Goal: Complete application form

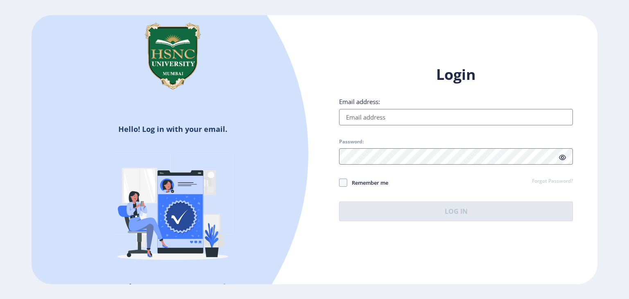
click at [398, 118] on input "Email address:" at bounding box center [456, 117] width 234 height 16
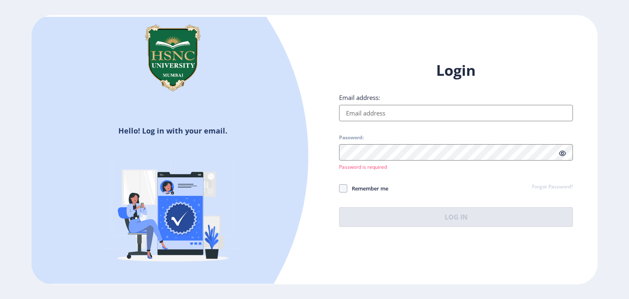
click at [384, 115] on input "Email address:" at bounding box center [456, 113] width 234 height 16
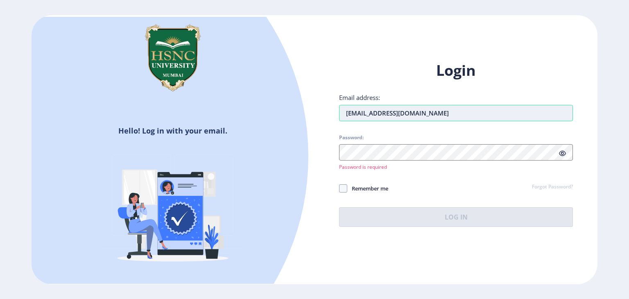
click at [374, 113] on input "pushtikakkad@gmail.com" at bounding box center [456, 113] width 234 height 16
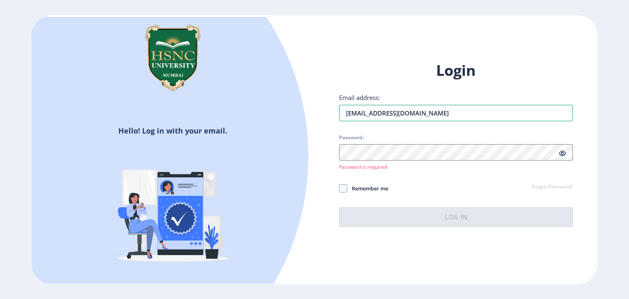
type input "pushtikakad@gmail.com"
click at [565, 153] on icon at bounding box center [562, 153] width 7 height 6
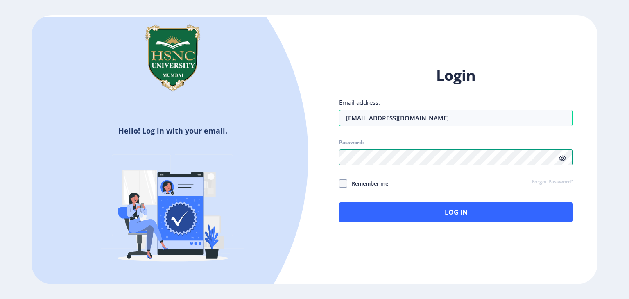
click at [305, 145] on div "Hello! Log in with your email. Don't have an account? Register Login Email addr…" at bounding box center [315, 149] width 566 height 269
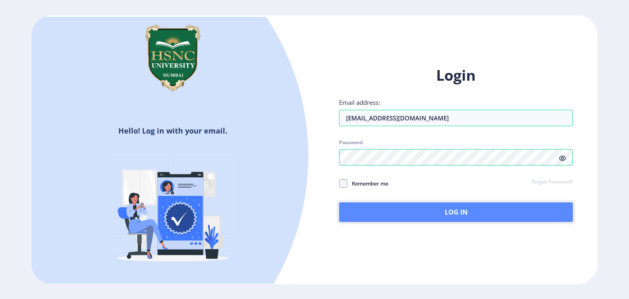
click at [419, 209] on button "Log In" at bounding box center [456, 212] width 234 height 20
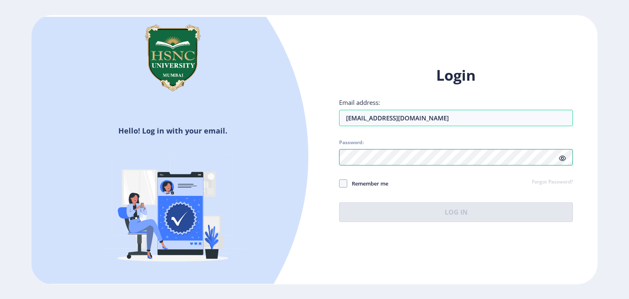
click at [328, 160] on div "Login Email address: pushtikakad@gmail.com Password: Remember me Forgot Passwor…" at bounding box center [455, 150] width 283 height 194
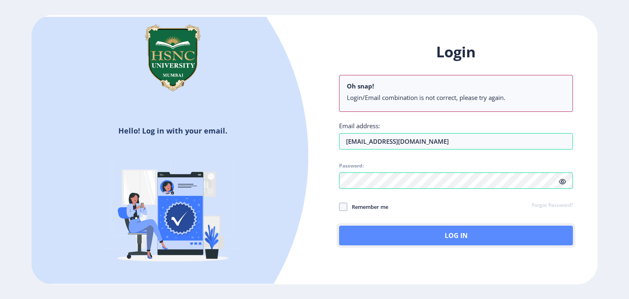
click at [398, 240] on button "Log In" at bounding box center [456, 236] width 234 height 20
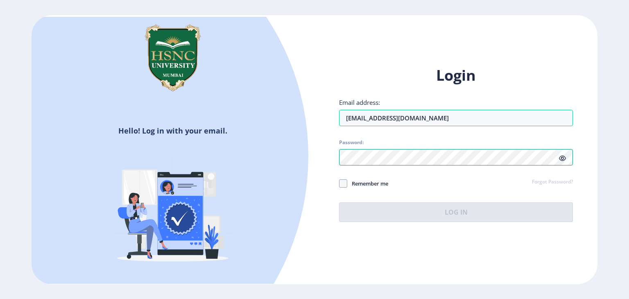
click at [317, 175] on div "Login Email address: pushtikakad@gmail.com Password: Remember me Forgot Passwor…" at bounding box center [455, 150] width 283 height 194
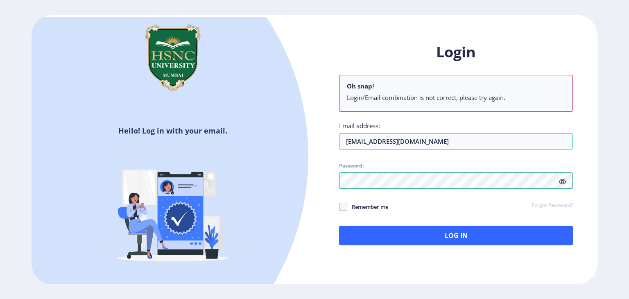
click at [289, 187] on div "Hello! Log in with your email. Don't have an account? Register Login Oh snap! L…" at bounding box center [315, 149] width 566 height 269
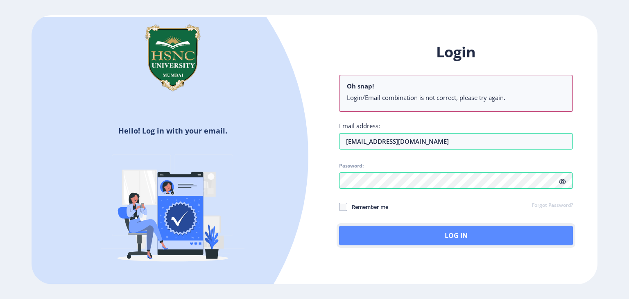
click at [422, 244] on button "Log In" at bounding box center [456, 236] width 234 height 20
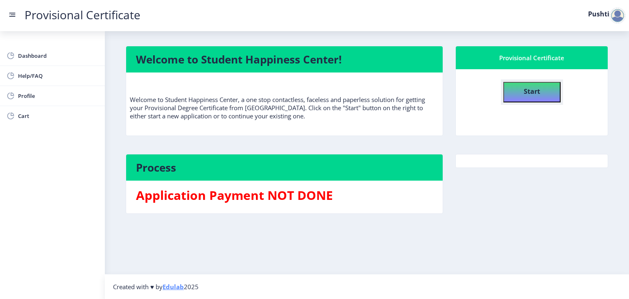
click at [527, 94] on b "Start" at bounding box center [532, 91] width 16 height 9
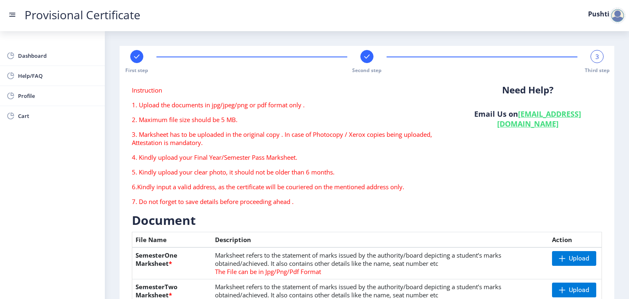
click at [244, 120] on p "2. Maximum file size should be 5 MB." at bounding box center [286, 119] width 309 height 8
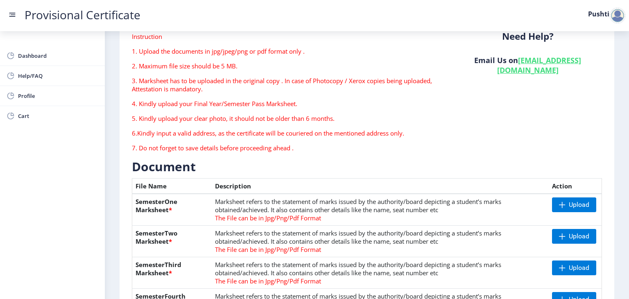
scroll to position [43, 0]
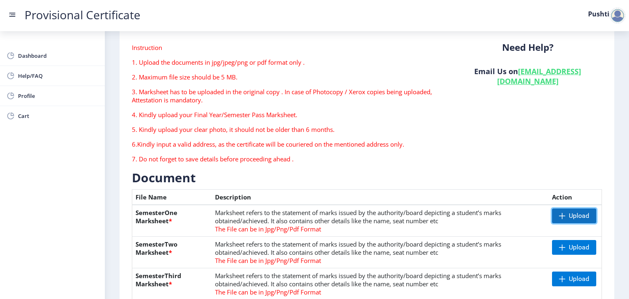
click at [557, 211] on span "Upload" at bounding box center [574, 215] width 44 height 15
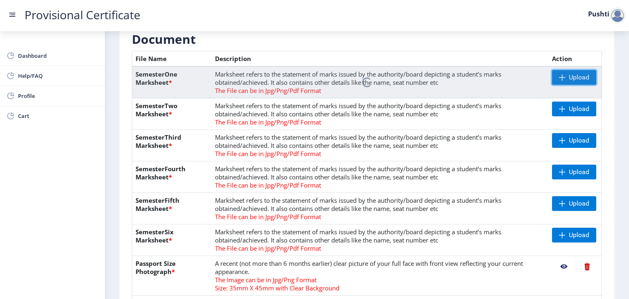
scroll to position [180, 0]
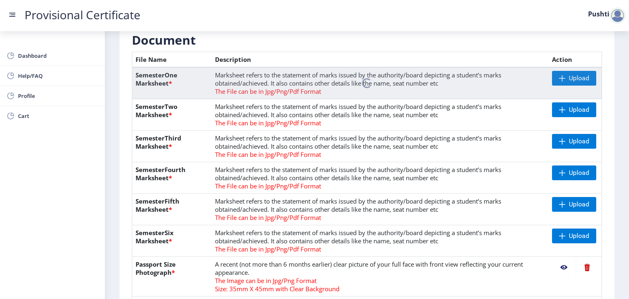
click at [403, 97] on nb-spinner at bounding box center [367, 83] width 470 height 32
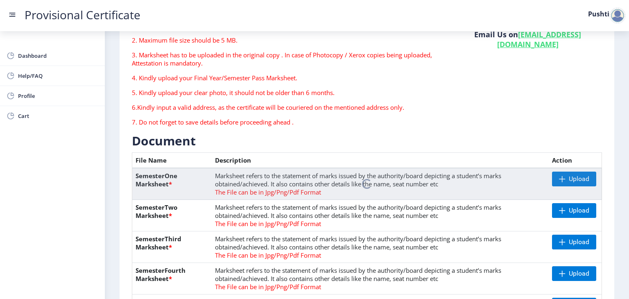
scroll to position [80, 0]
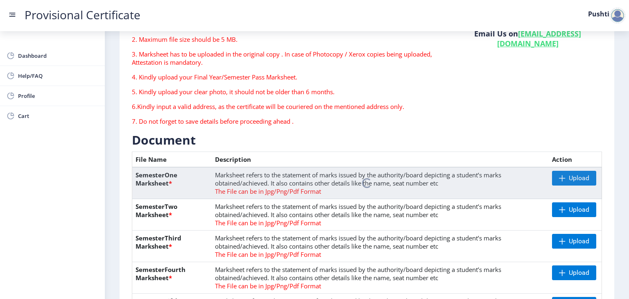
click at [557, 180] on nb-spinner at bounding box center [367, 183] width 470 height 32
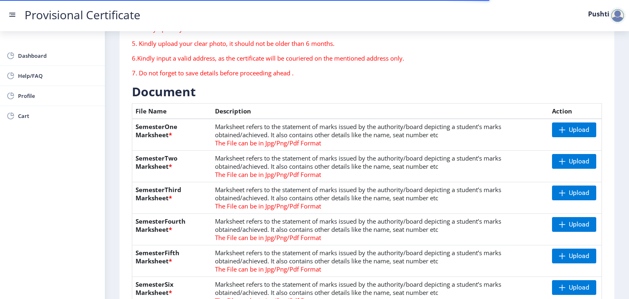
scroll to position [129, 0]
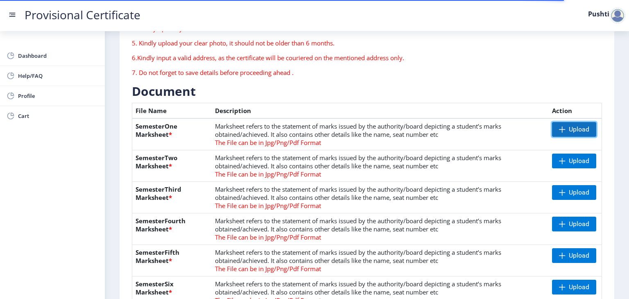
click at [577, 129] on span "Upload" at bounding box center [579, 129] width 20 height 8
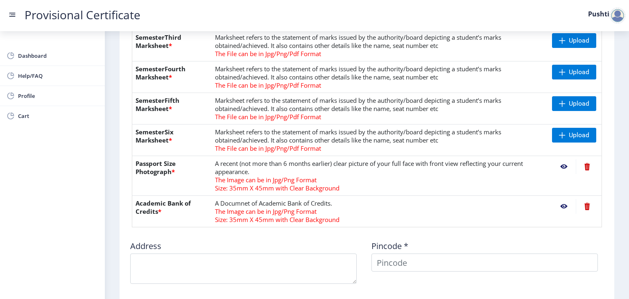
scroll to position [282, 0]
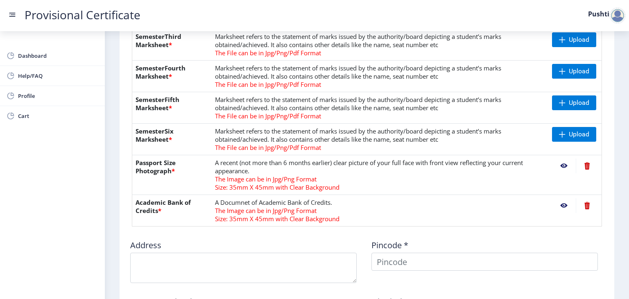
click at [563, 164] on nb-action at bounding box center [564, 165] width 24 height 15
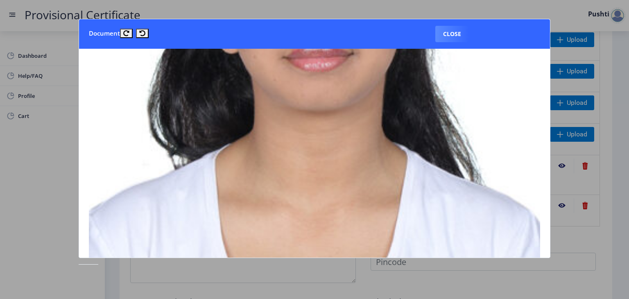
scroll to position [372, 0]
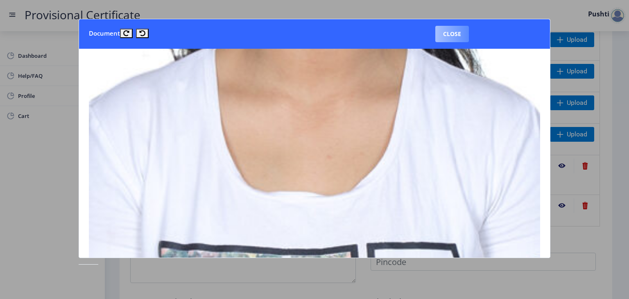
click at [464, 31] on button "Close" at bounding box center [452, 34] width 34 height 16
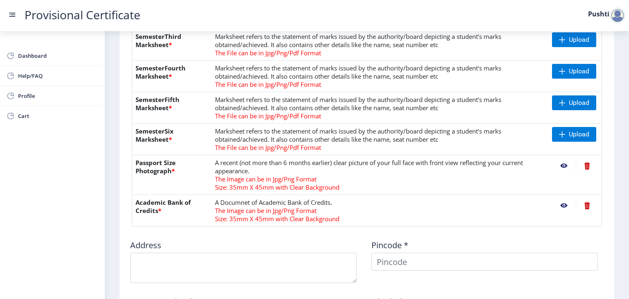
click at [561, 206] on nb-action at bounding box center [564, 205] width 24 height 15
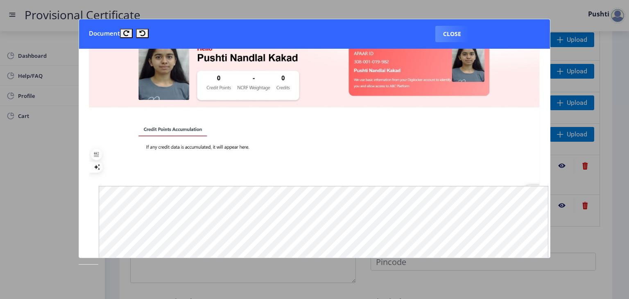
scroll to position [0, 0]
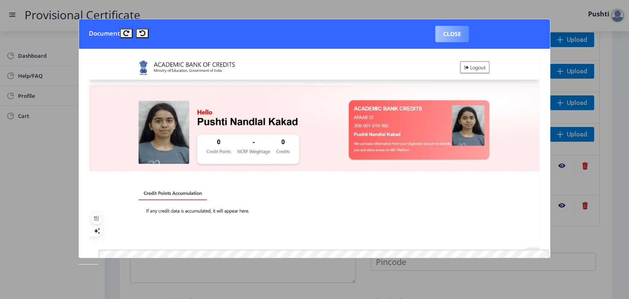
click at [459, 33] on button "Close" at bounding box center [452, 34] width 34 height 16
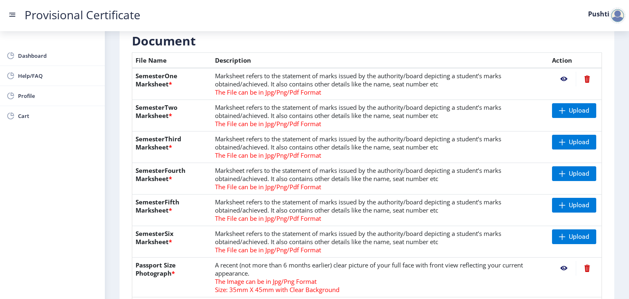
scroll to position [179, 0]
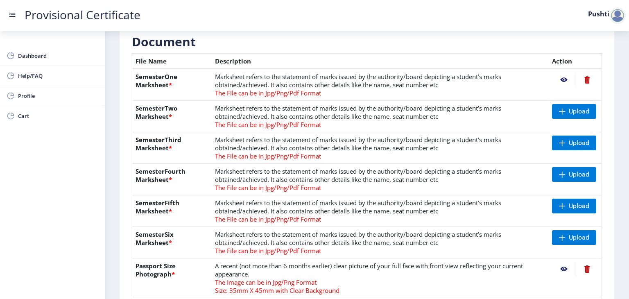
click at [516, 75] on td "Marksheet refers to the statement of marks issued by the authority/board depict…" at bounding box center [380, 85] width 337 height 32
click at [584, 79] on nb-action at bounding box center [587, 79] width 23 height 15
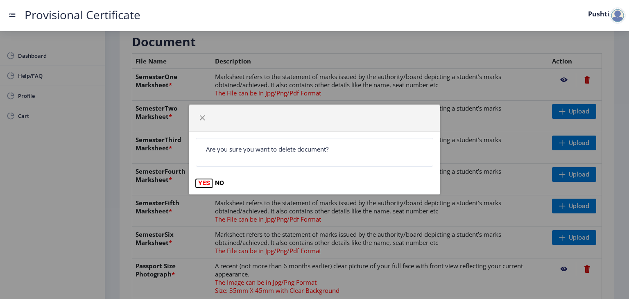
click at [198, 185] on button "YES" at bounding box center [204, 183] width 17 height 8
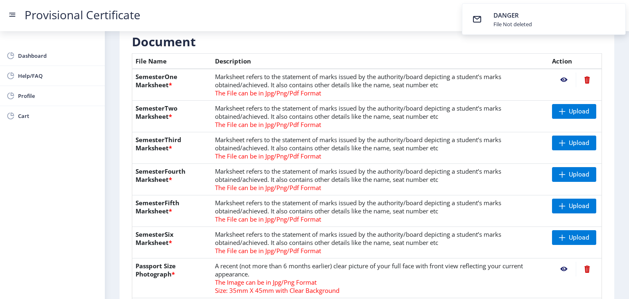
click at [585, 78] on nb-action at bounding box center [587, 79] width 23 height 15
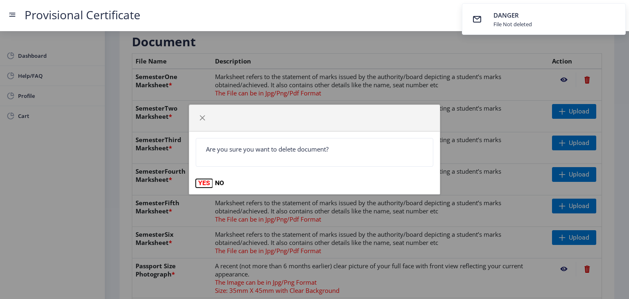
click at [203, 185] on button "YES" at bounding box center [204, 183] width 17 height 8
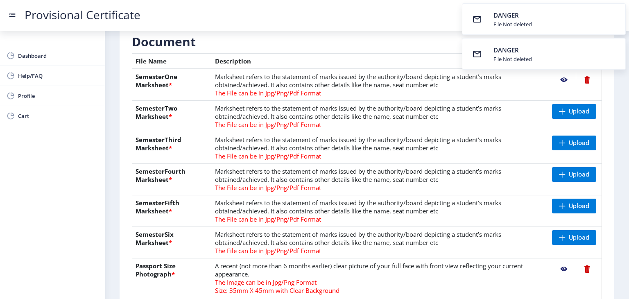
click at [534, 96] on td "Marksheet refers to the statement of marks issued by the authority/board depict…" at bounding box center [380, 85] width 337 height 32
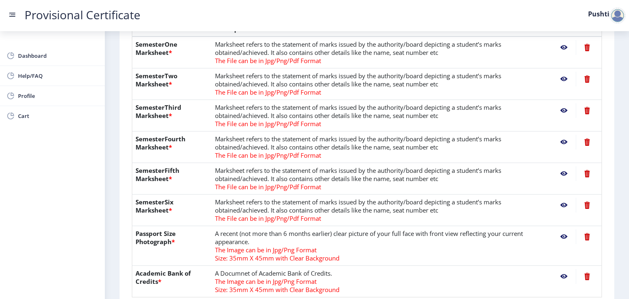
scroll to position [186, 0]
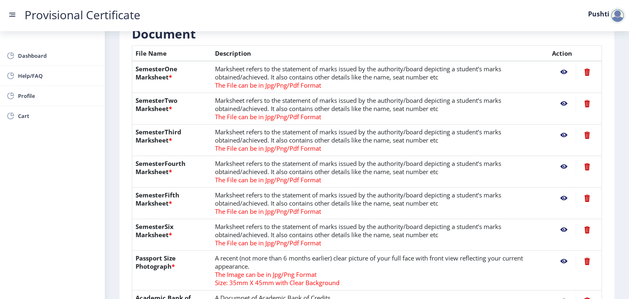
click at [559, 71] on nb-action at bounding box center [564, 72] width 24 height 15
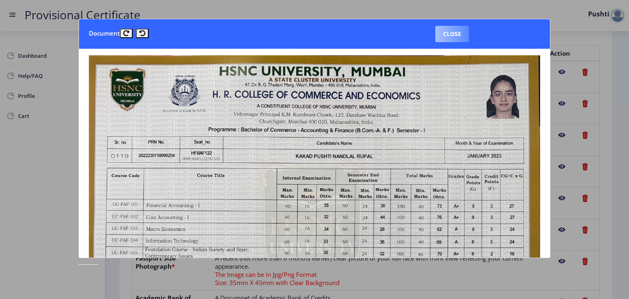
click at [448, 32] on button "Close" at bounding box center [452, 34] width 34 height 16
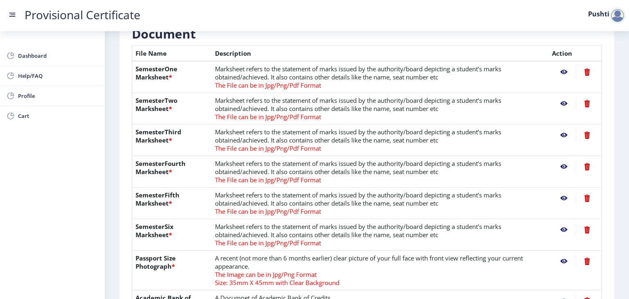
click at [560, 107] on nb-action at bounding box center [564, 103] width 24 height 15
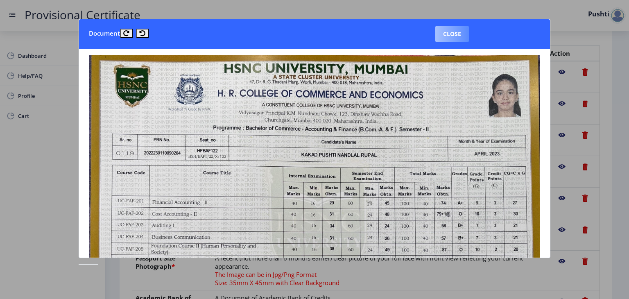
click at [450, 27] on button "Close" at bounding box center [452, 34] width 34 height 16
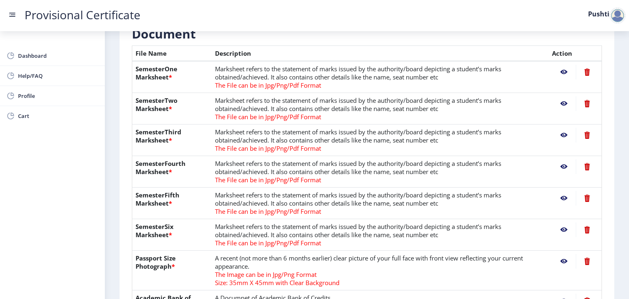
click at [563, 133] on nb-action at bounding box center [564, 135] width 24 height 15
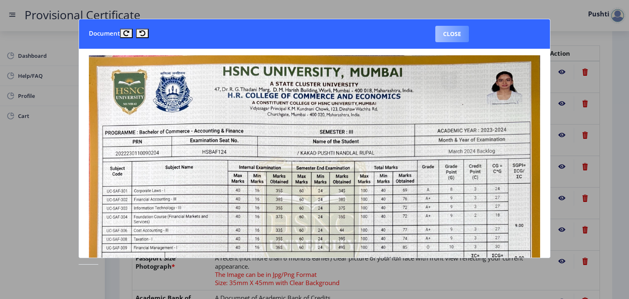
click at [456, 38] on button "Close" at bounding box center [452, 34] width 34 height 16
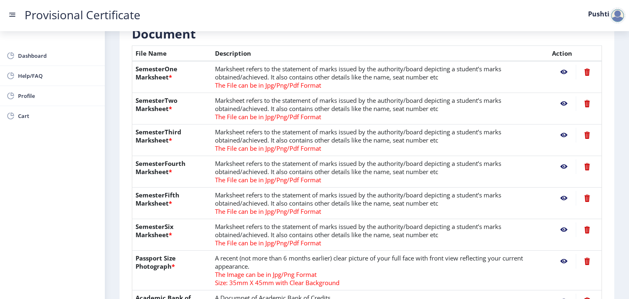
click at [561, 169] on nb-action at bounding box center [564, 166] width 24 height 15
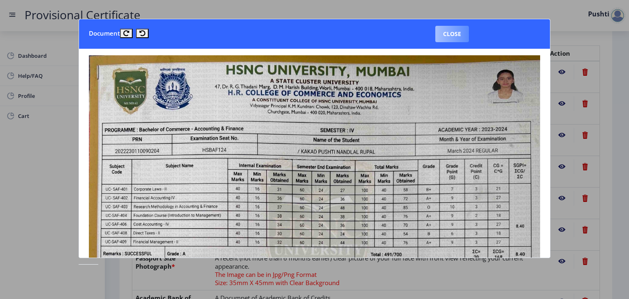
click at [465, 36] on button "Close" at bounding box center [452, 34] width 34 height 16
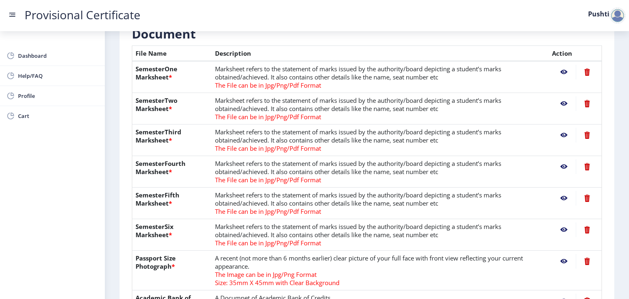
click at [561, 194] on nb-action at bounding box center [564, 198] width 24 height 15
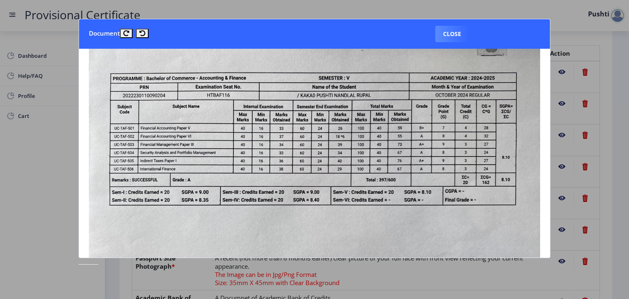
scroll to position [41, 0]
click at [447, 35] on button "Close" at bounding box center [452, 34] width 34 height 16
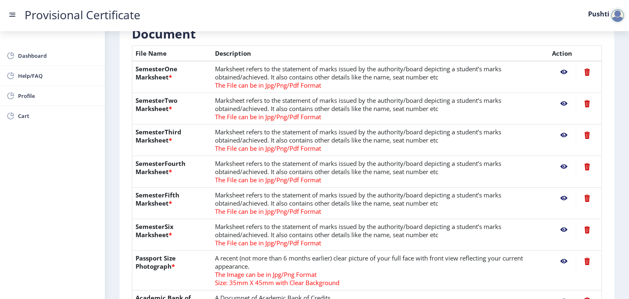
click at [563, 233] on nb-action at bounding box center [564, 229] width 24 height 15
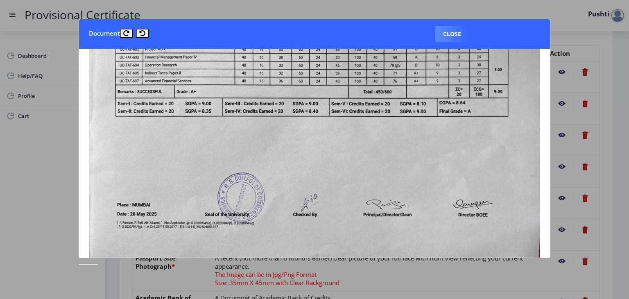
scroll to position [133, 0]
click at [464, 36] on button "Close" at bounding box center [452, 34] width 34 height 16
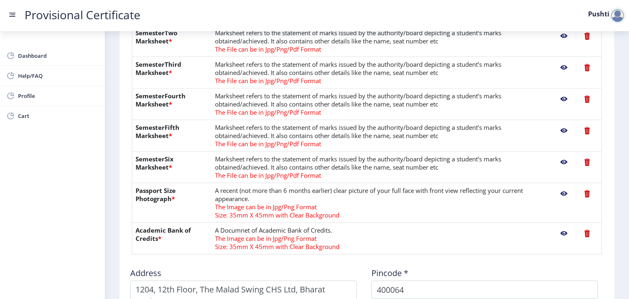
scroll to position [254, 0]
click at [563, 193] on nb-action at bounding box center [564, 193] width 24 height 15
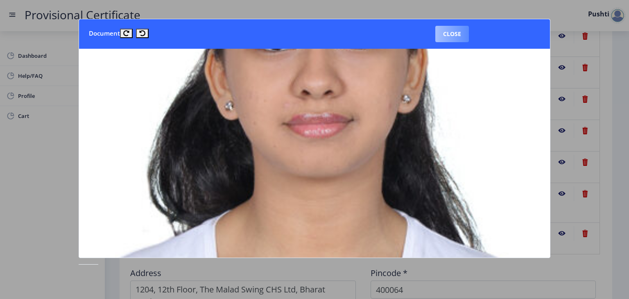
scroll to position [201, 0]
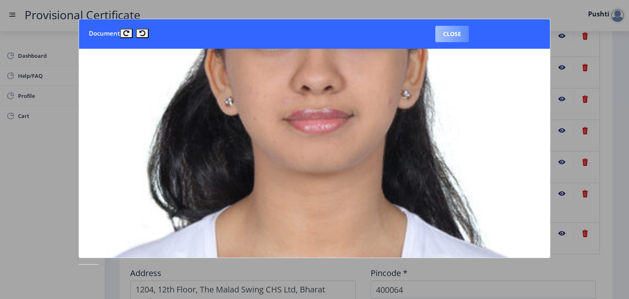
click at [456, 35] on button "Close" at bounding box center [452, 34] width 34 height 16
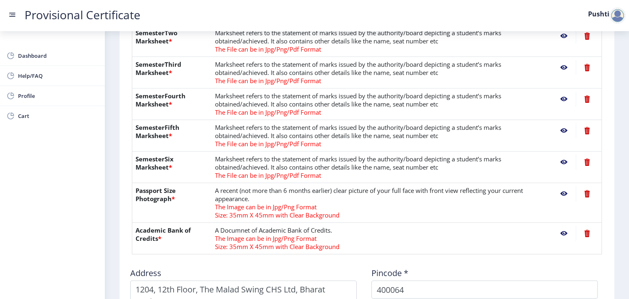
click at [561, 231] on nb-action at bounding box center [564, 233] width 24 height 15
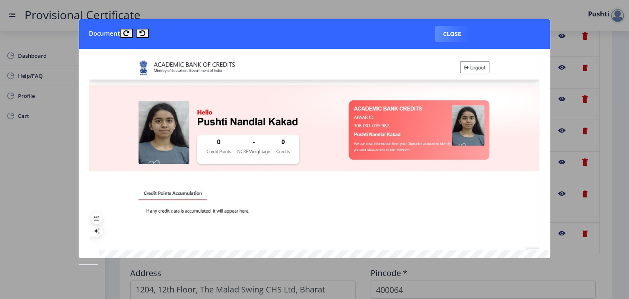
scroll to position [80, 0]
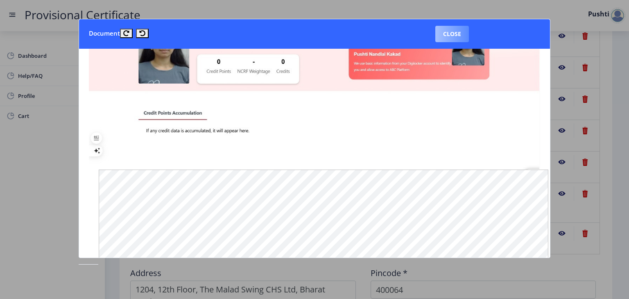
click at [457, 33] on button "Close" at bounding box center [452, 34] width 34 height 16
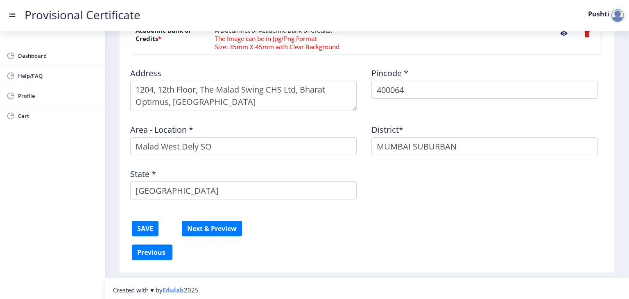
scroll to position [455, 0]
